Goal: Register for event/course

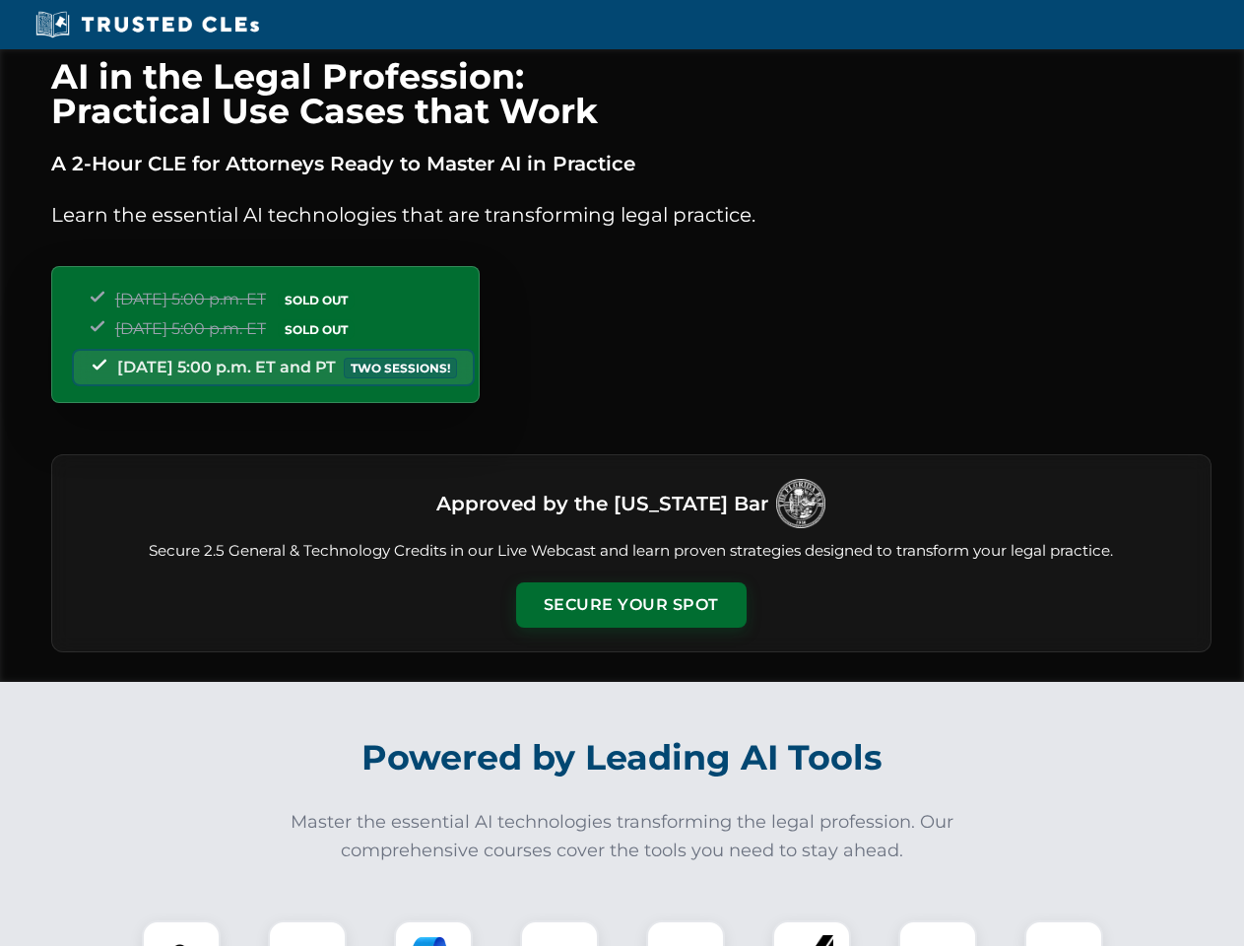
click at [630, 605] on button "Secure Your Spot" at bounding box center [631, 604] width 231 height 45
click at [181, 933] on img at bounding box center [181, 959] width 57 height 57
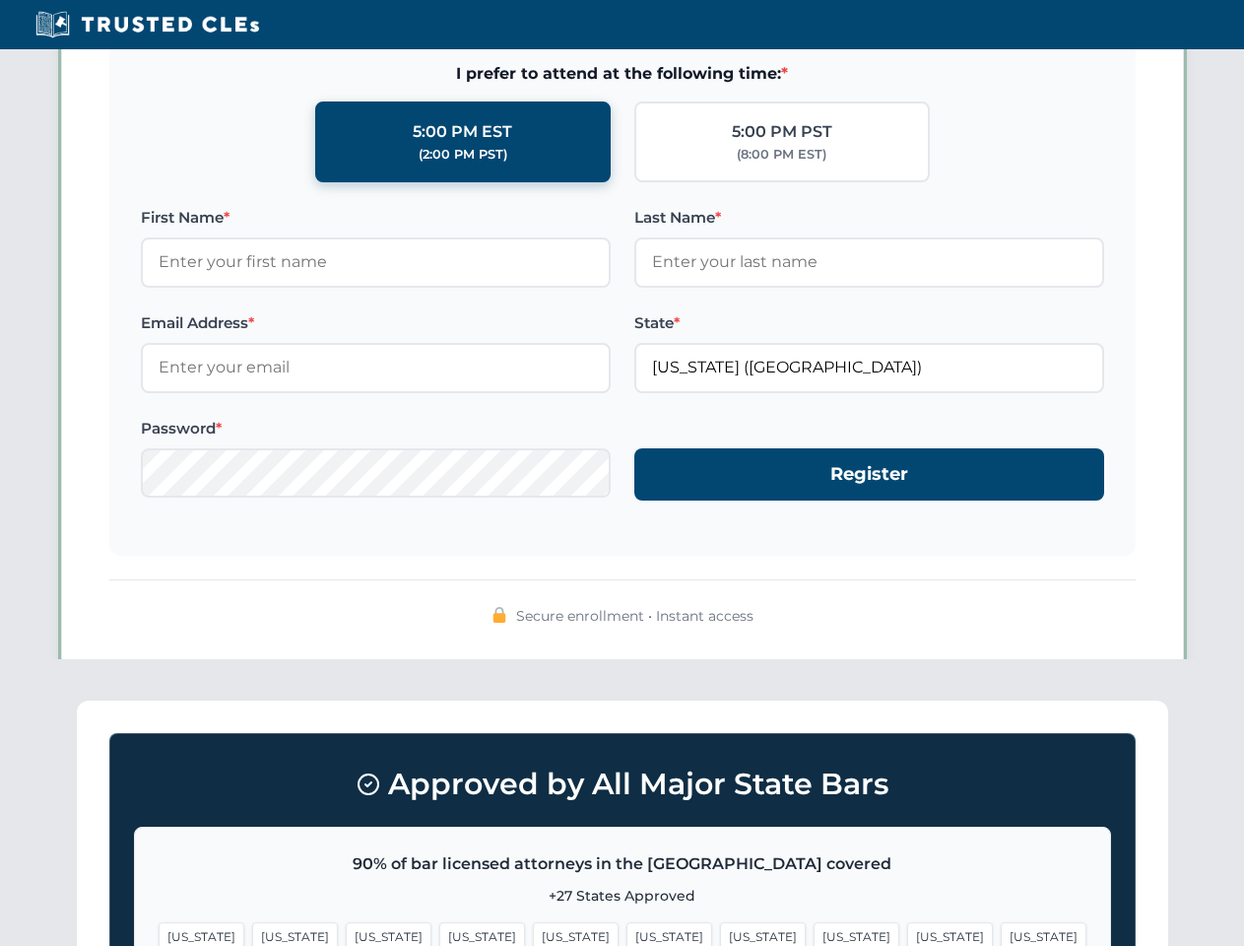
click at [907, 933] on span "[US_STATE]" at bounding box center [950, 936] width 86 height 29
